Goal: Obtain resource: Download file/media

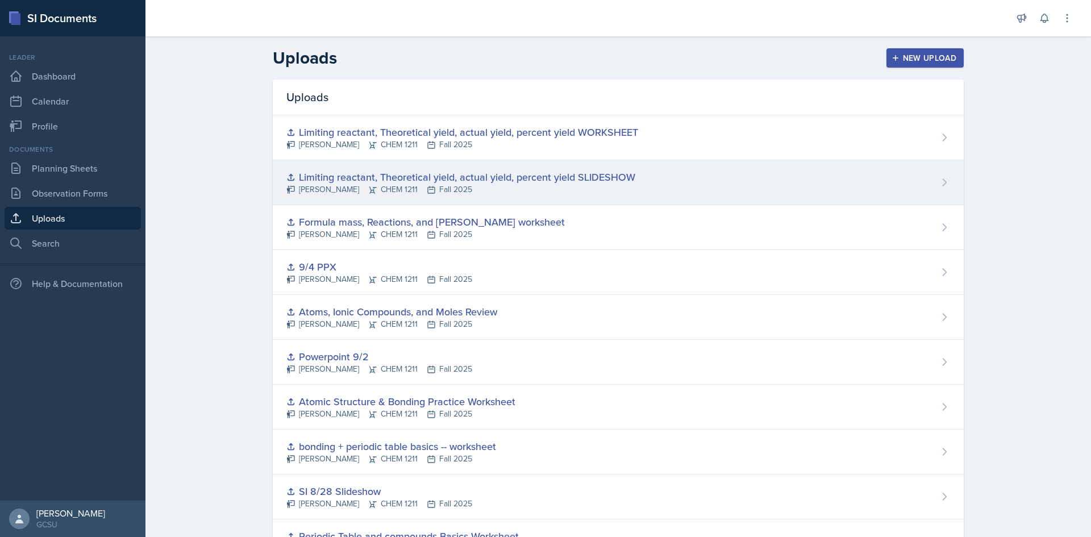
click at [464, 178] on div "Limiting reactant, Theoretical yield, actual yield, percent yield SLIDESHOW" at bounding box center [460, 176] width 349 height 15
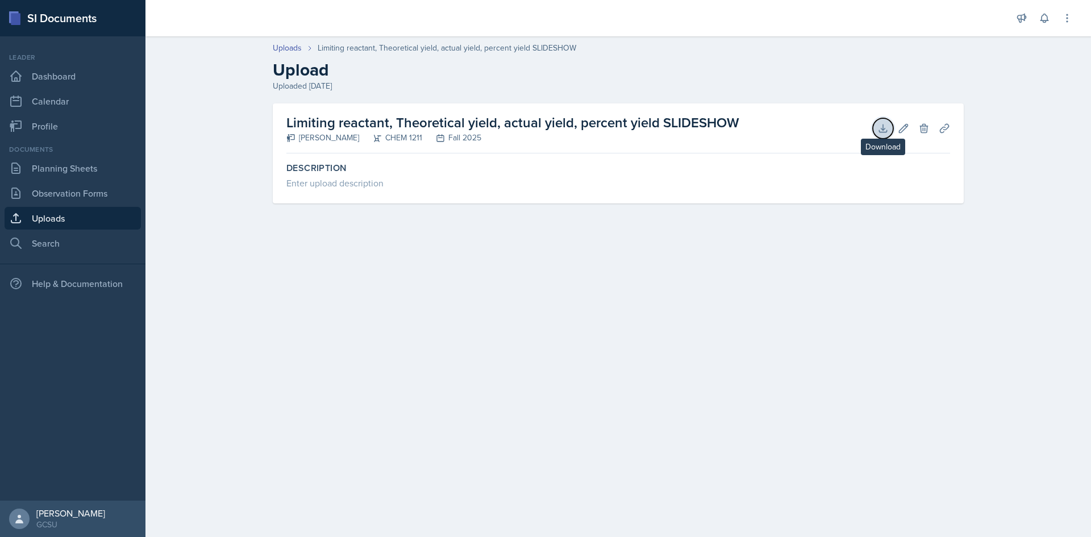
click at [882, 135] on button "Download" at bounding box center [883, 128] width 20 height 20
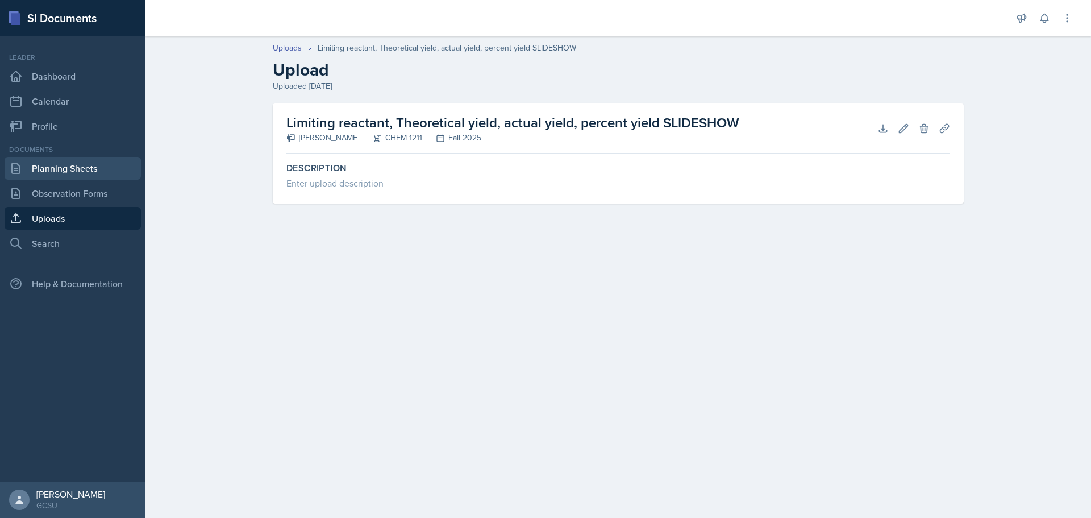
click at [86, 164] on link "Planning Sheets" at bounding box center [73, 168] width 136 height 23
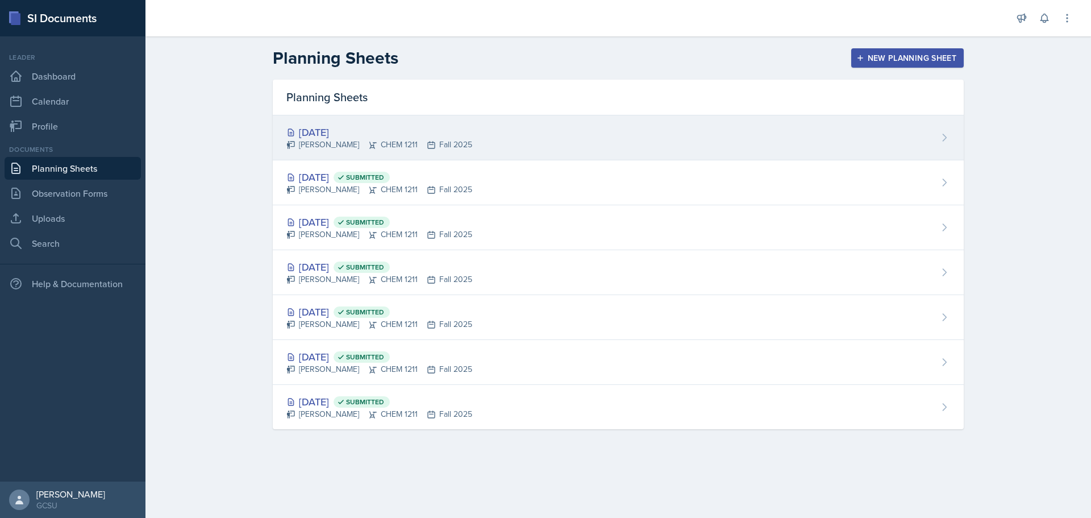
click at [368, 148] on icon at bounding box center [372, 144] width 9 height 9
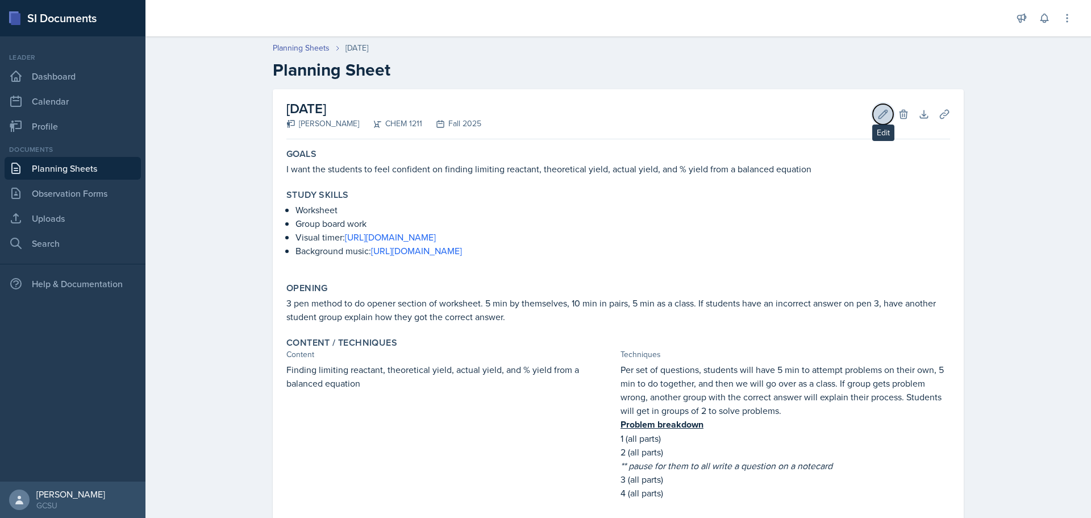
click at [878, 110] on icon at bounding box center [883, 114] width 11 height 11
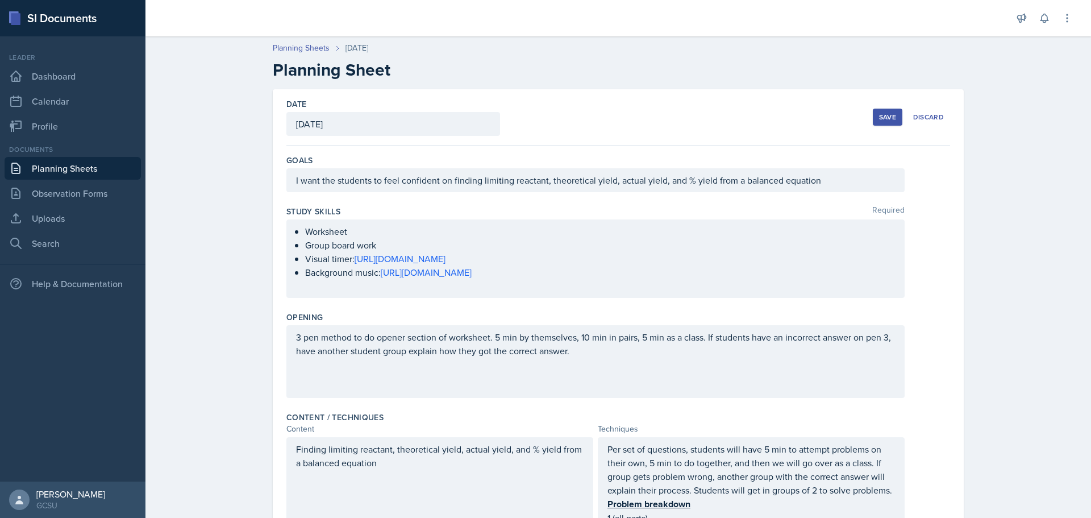
click at [882, 117] on div "Save" at bounding box center [887, 117] width 17 height 9
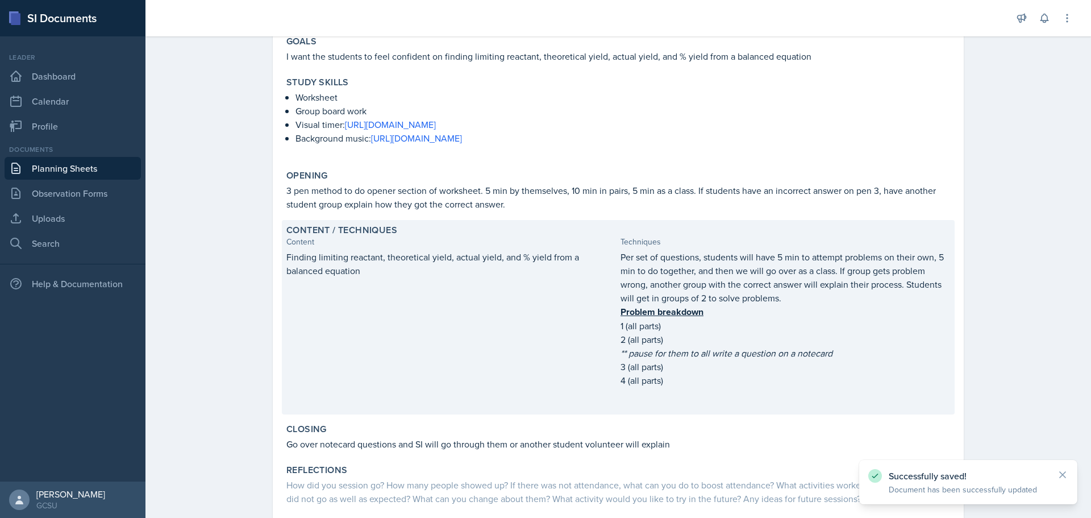
scroll to position [181, 0]
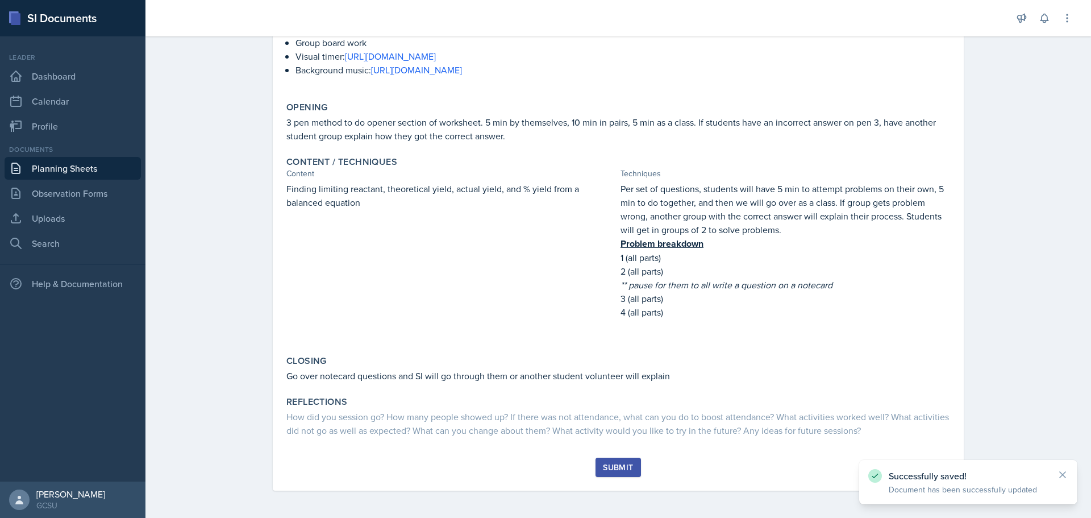
click at [613, 468] on div "Submit" at bounding box center [618, 467] width 30 height 9
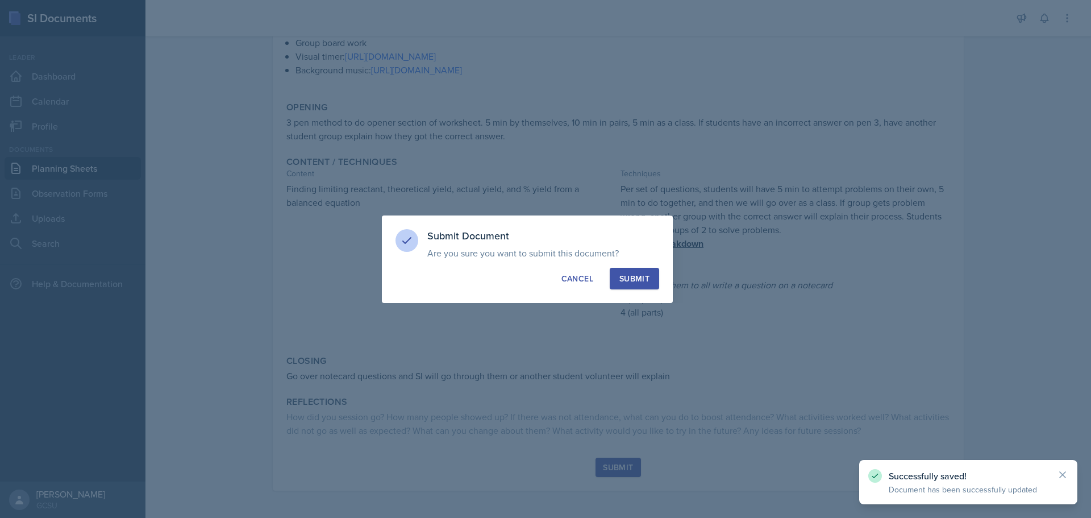
click at [637, 273] on div "Submit" at bounding box center [635, 278] width 30 height 11
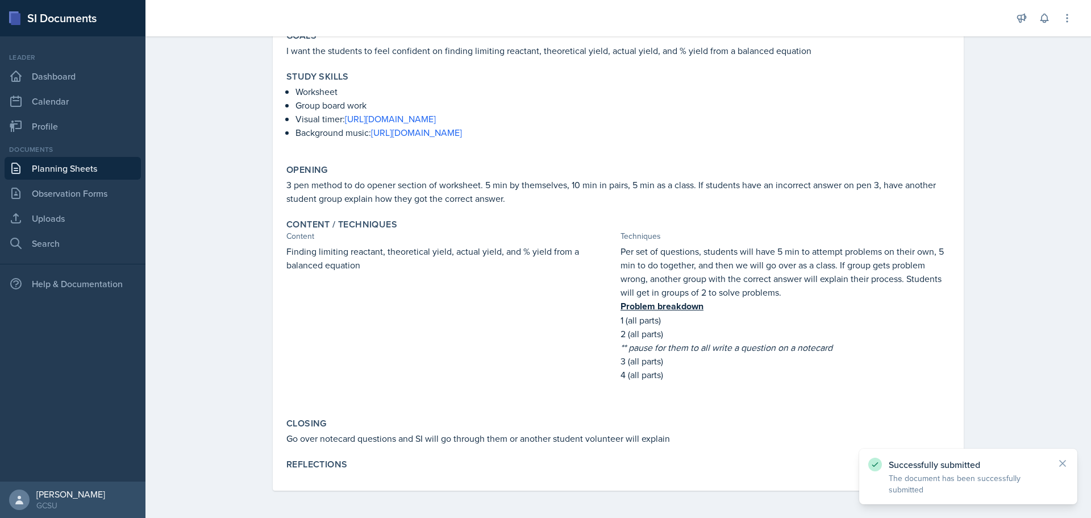
scroll to position [118, 0]
click at [462, 134] on link "[URL][DOMAIN_NAME]" at bounding box center [416, 132] width 91 height 13
click at [394, 117] on link "[URL][DOMAIN_NAME]" at bounding box center [390, 119] width 91 height 13
